Goal: Task Accomplishment & Management: Manage account settings

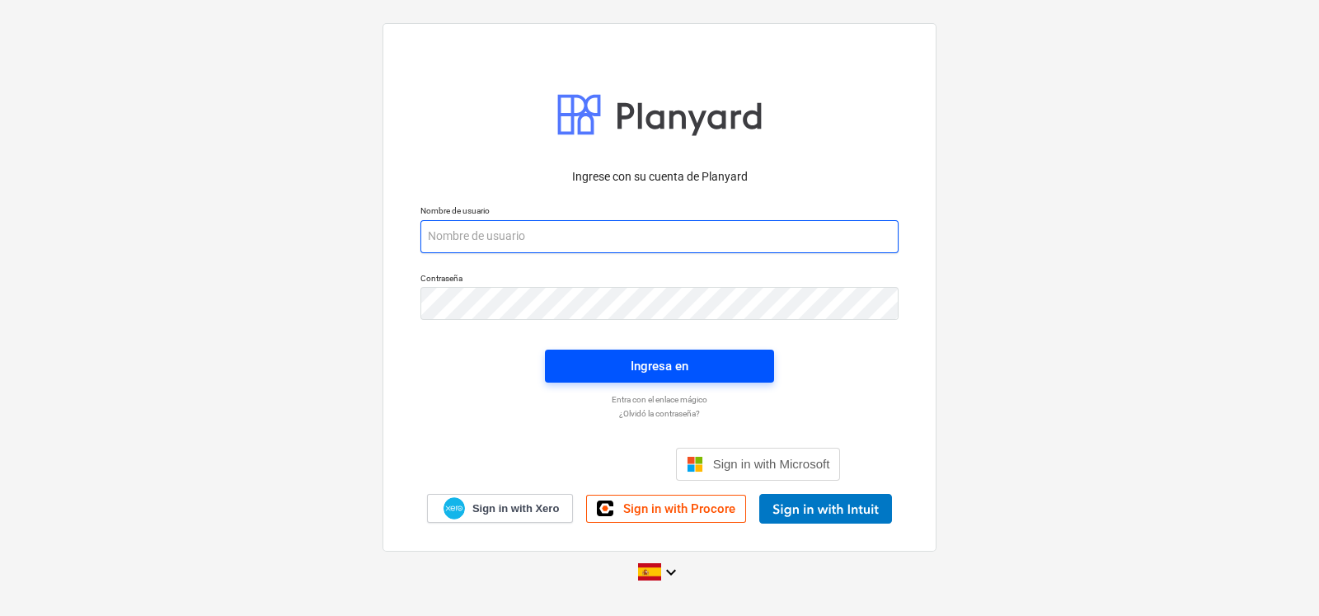
type input "[EMAIL_ADDRESS][DOMAIN_NAME]"
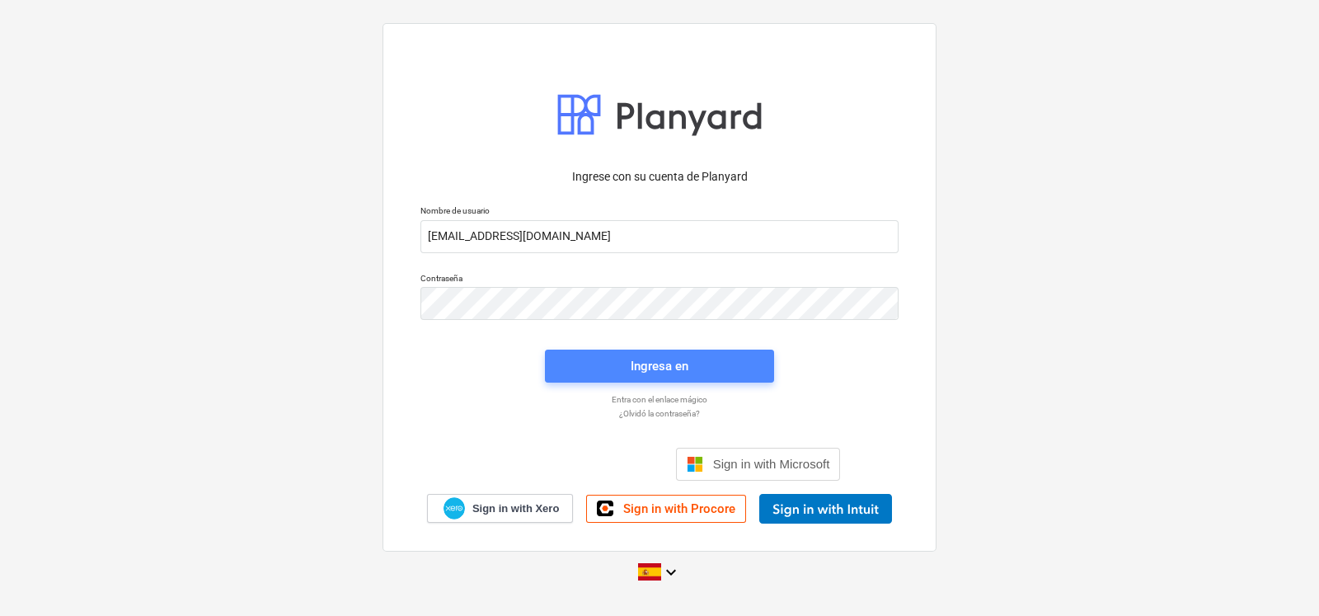
click at [598, 365] on span "Ingresa en" at bounding box center [660, 365] width 190 height 21
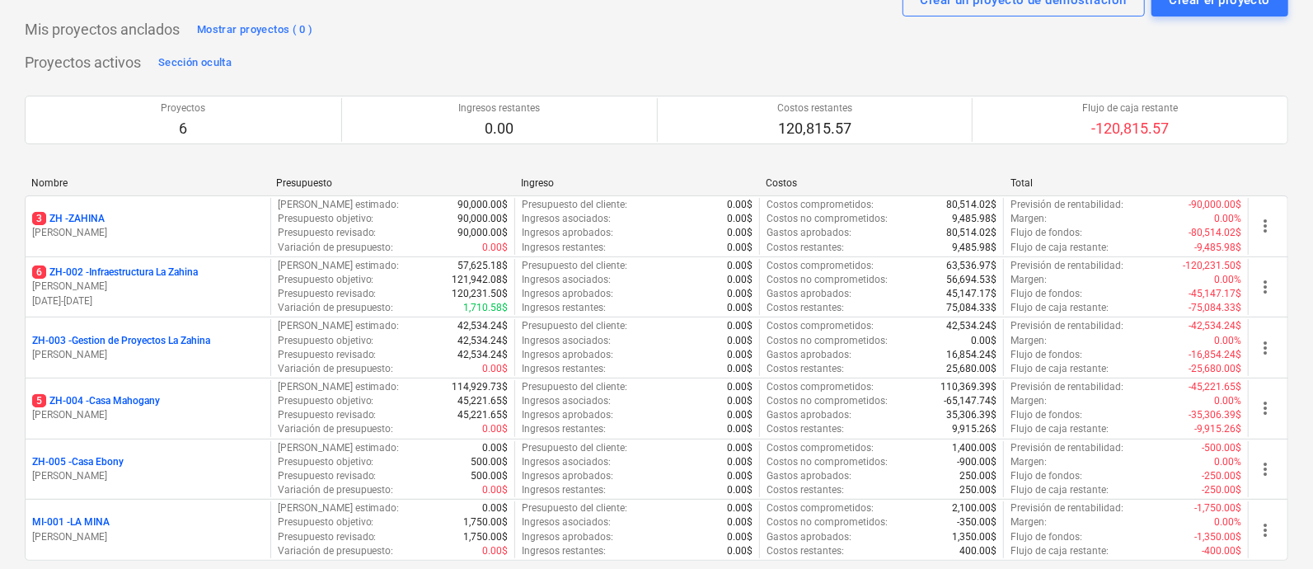
scroll to position [102, 0]
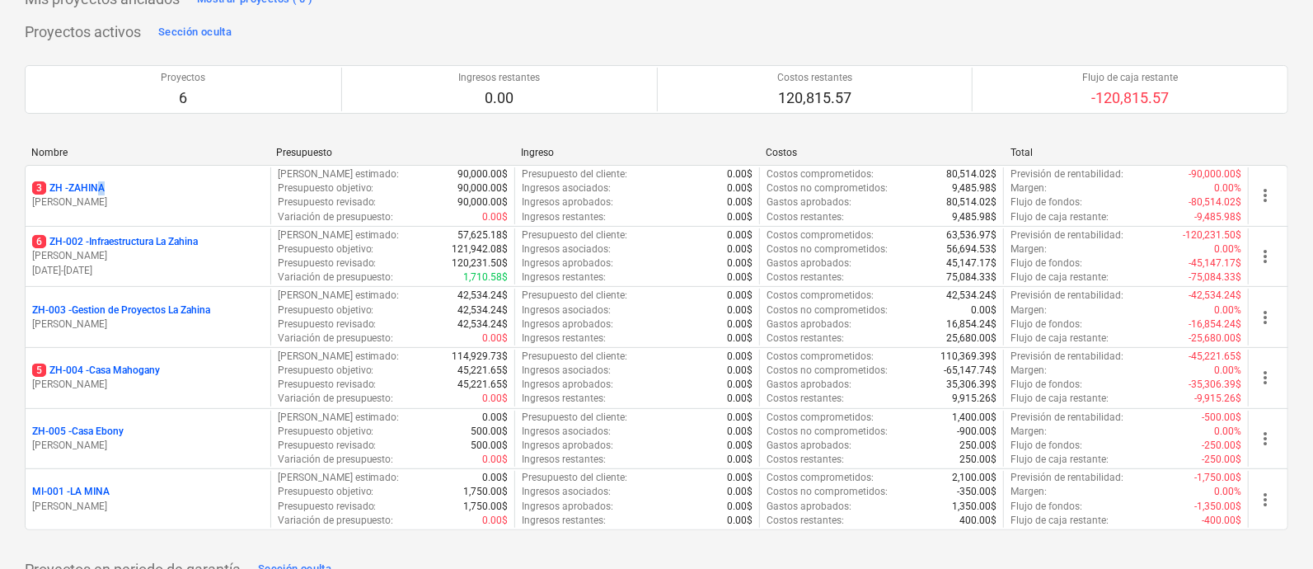
click at [105, 182] on p "3 ZH - ZAHINA" at bounding box center [68, 188] width 73 height 14
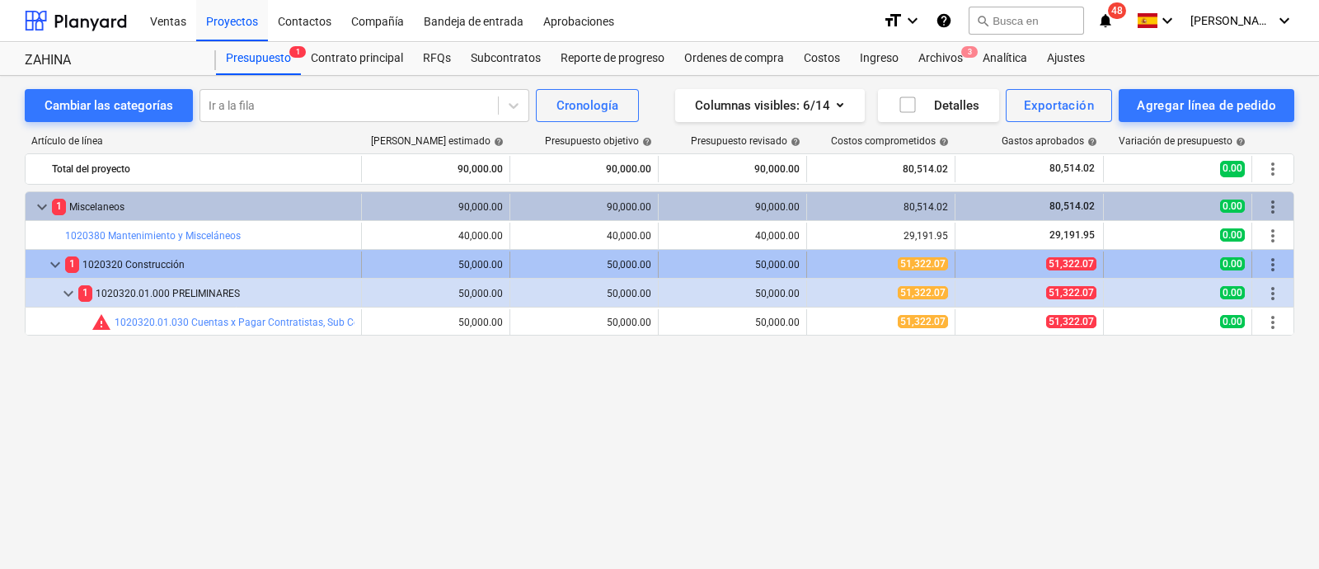
click at [54, 262] on span "keyboard_arrow_down" at bounding box center [55, 265] width 20 height 20
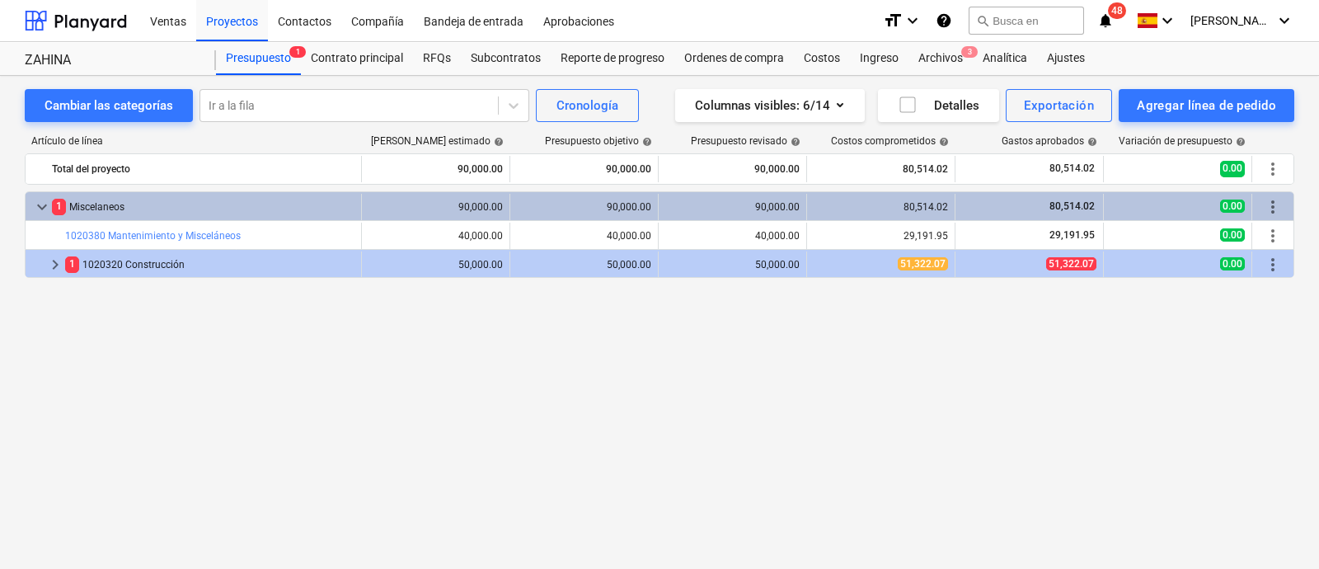
click at [54, 262] on span "keyboard_arrow_right" at bounding box center [55, 265] width 20 height 20
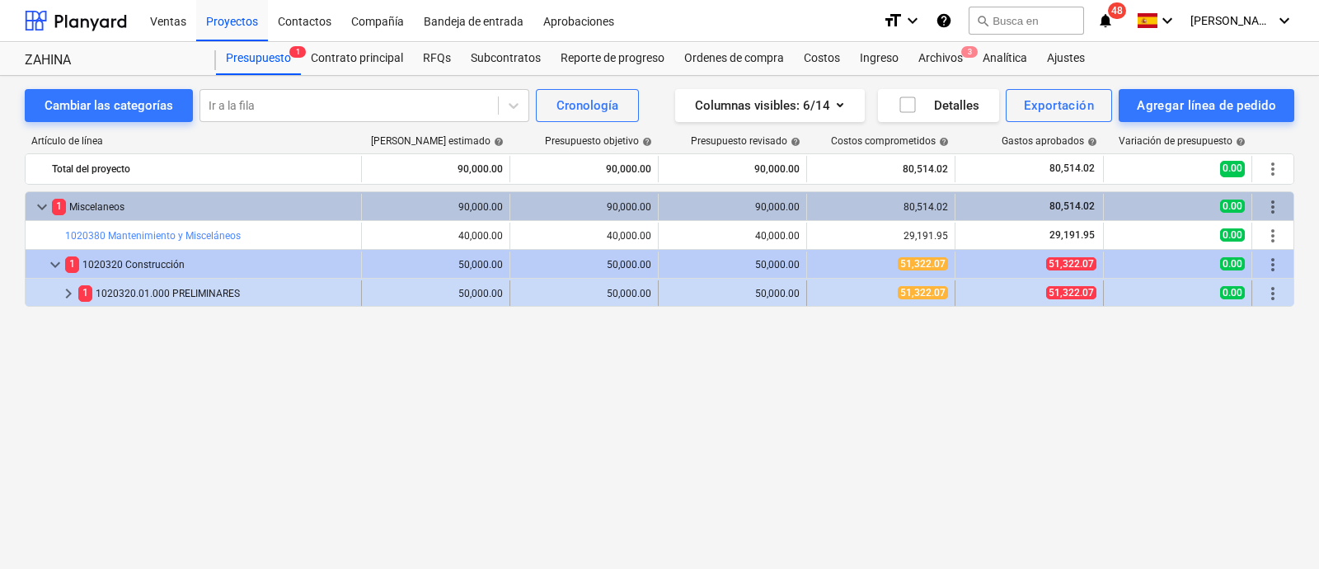
click at [67, 294] on span "keyboard_arrow_right" at bounding box center [69, 294] width 20 height 20
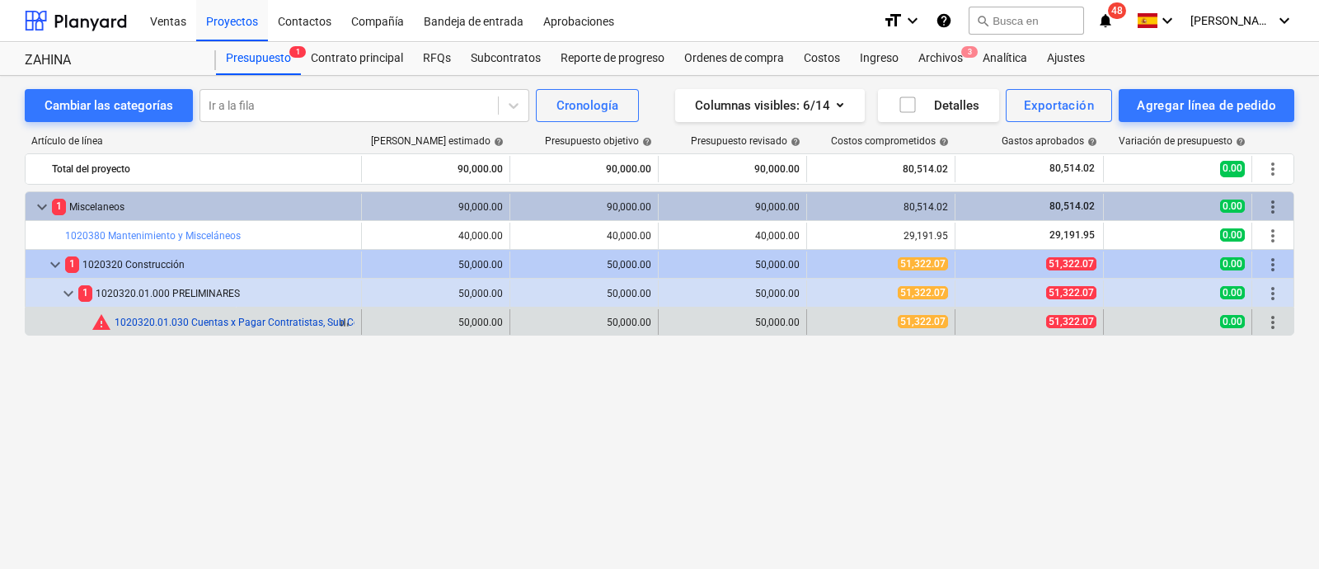
click at [183, 319] on link "1020320.01.030 Cuentas x Pagar Contratistas, Sub Contratistas y Proveedores" at bounding box center [291, 323] width 353 height 12
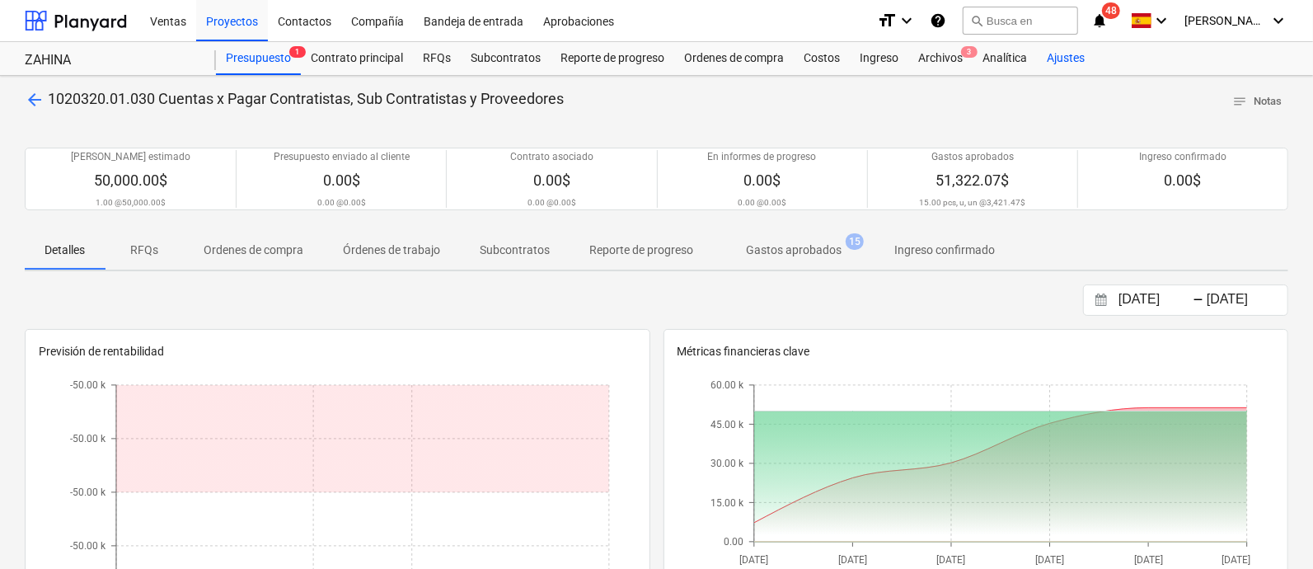
click at [1064, 63] on div "Ajustes" at bounding box center [1066, 58] width 58 height 33
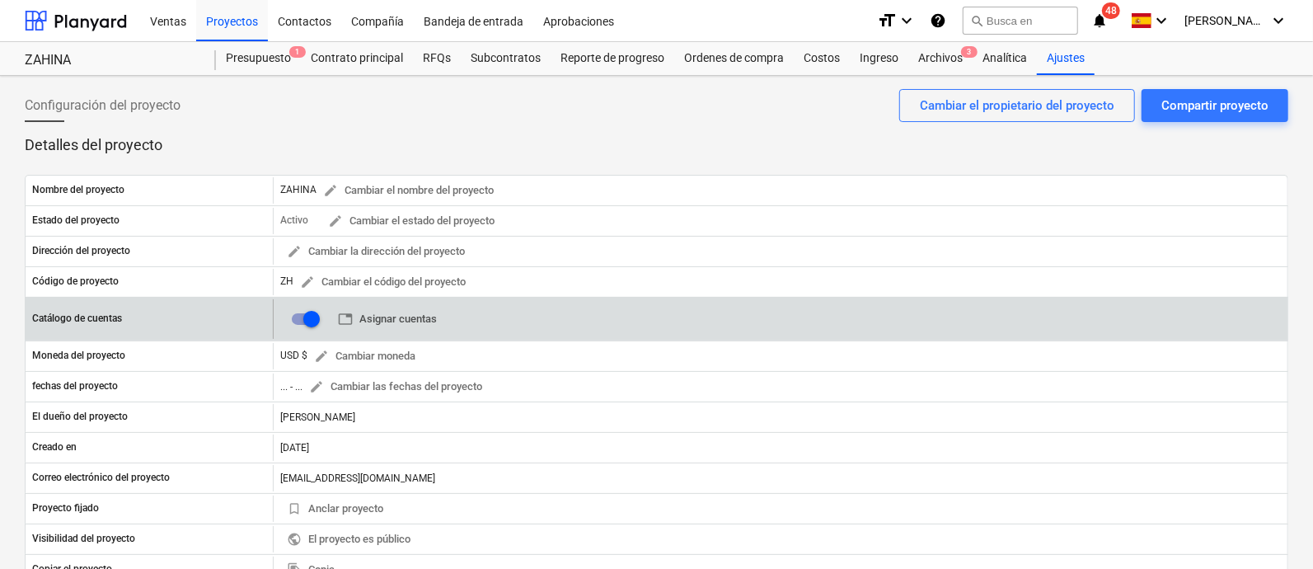
click at [411, 317] on span "table Asignar cuentas" at bounding box center [387, 319] width 99 height 19
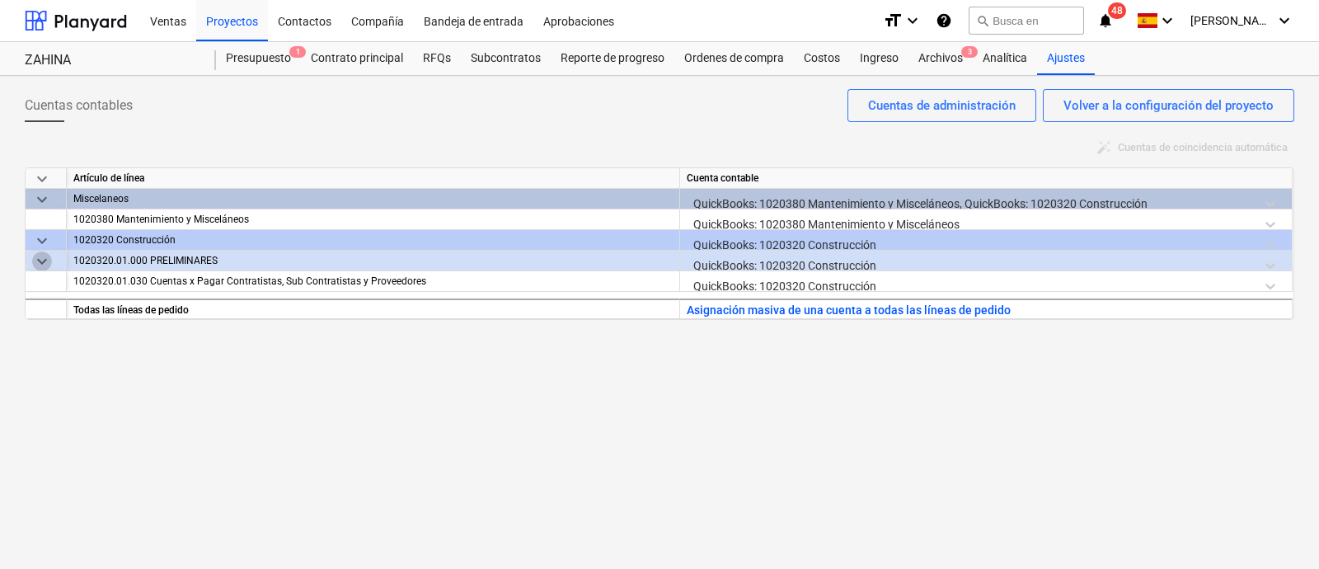
click at [41, 258] on span "keyboard_arrow_down" at bounding box center [42, 261] width 20 height 20
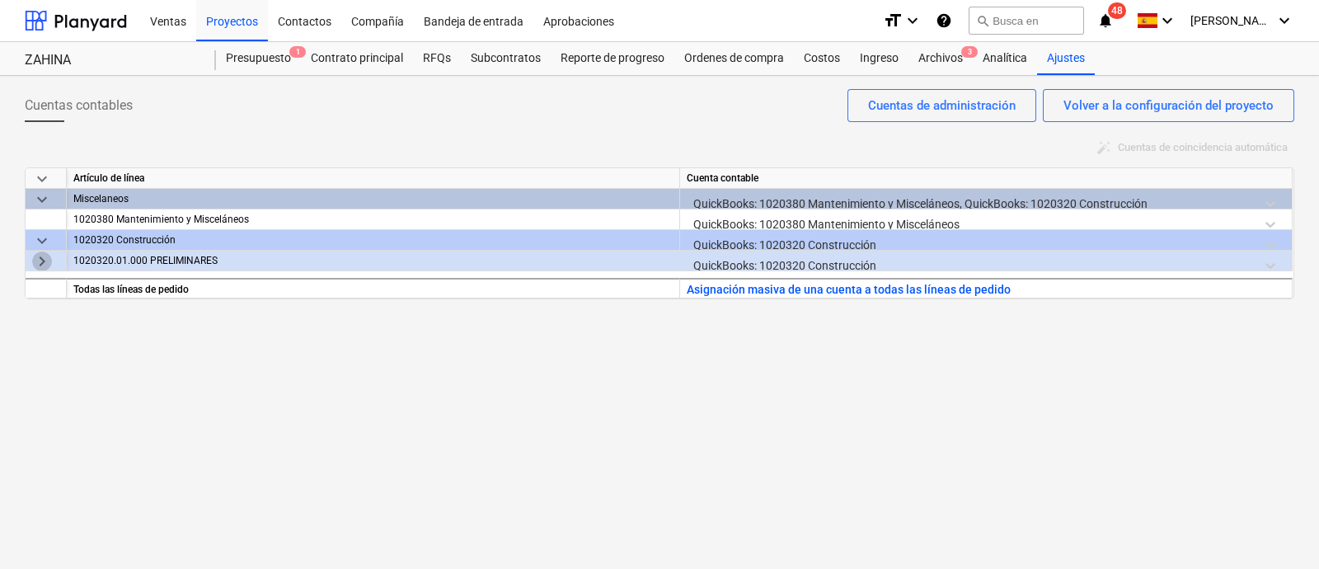
click at [43, 259] on span "keyboard_arrow_right" at bounding box center [42, 261] width 20 height 20
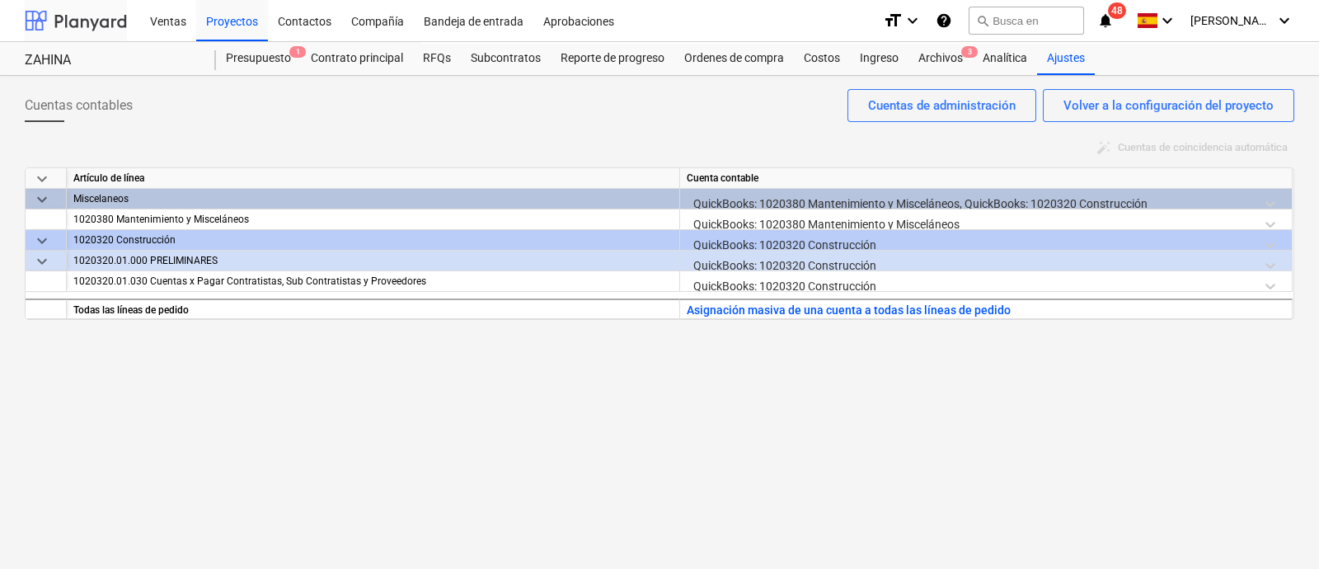
click at [73, 18] on div at bounding box center [76, 20] width 102 height 41
